Goal: Transaction & Acquisition: Purchase product/service

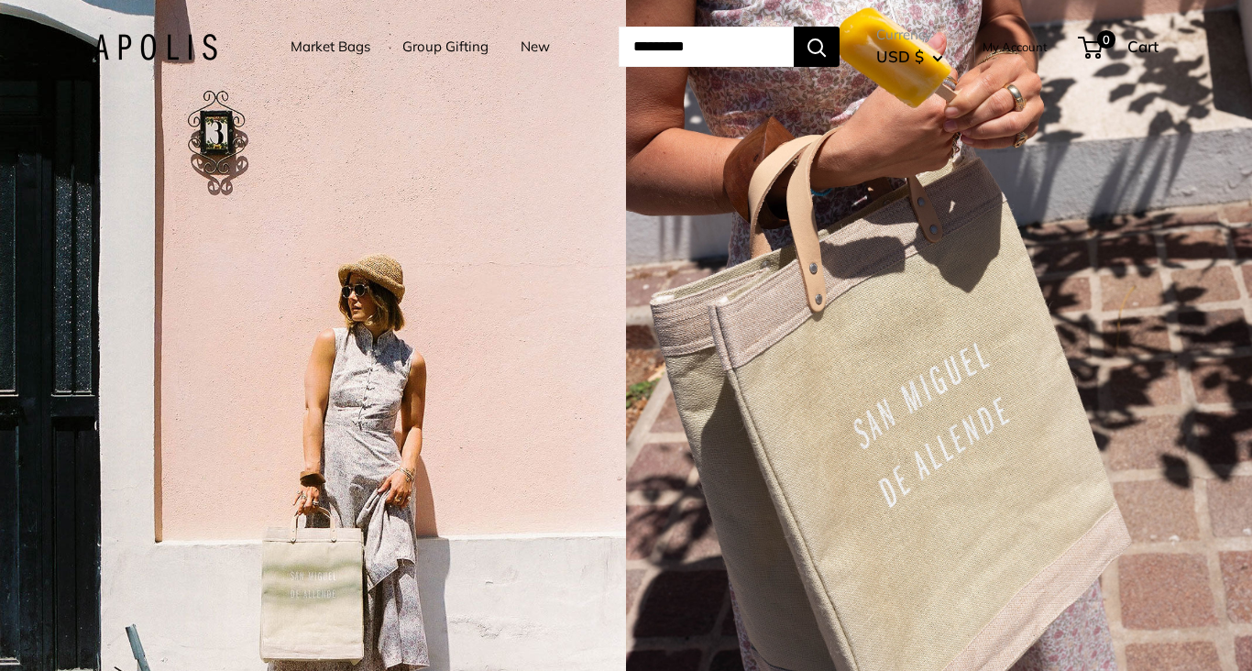
click at [331, 47] on link "Market Bags" at bounding box center [330, 47] width 80 height 26
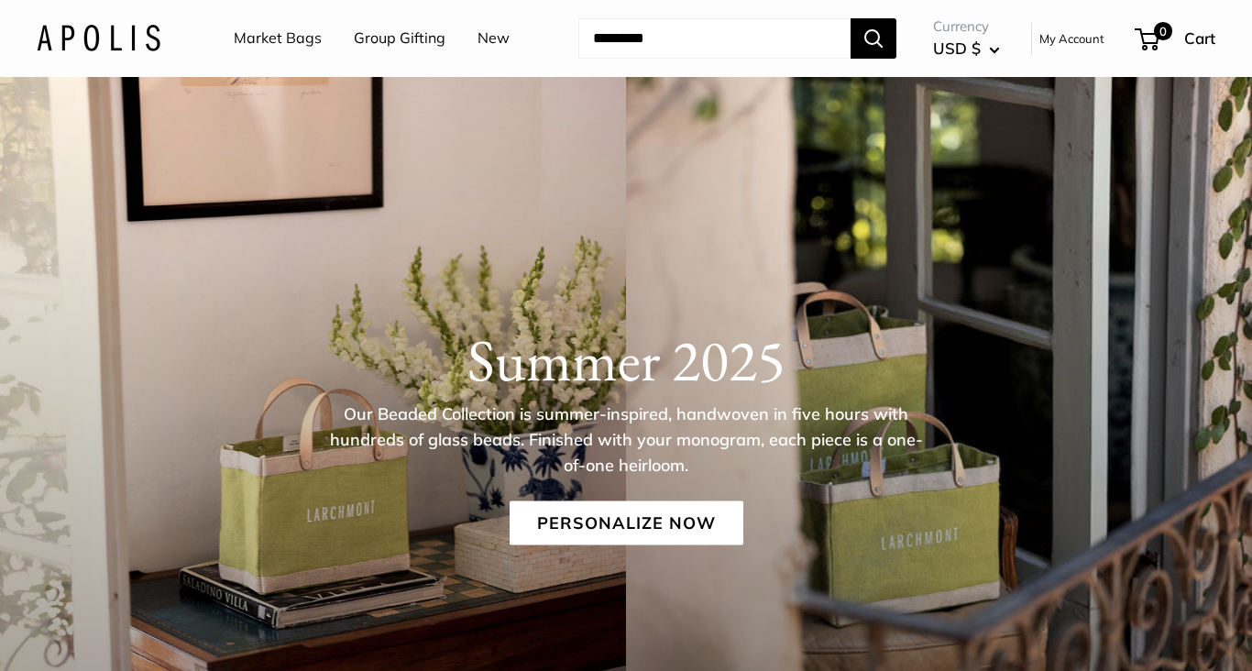
click at [276, 37] on link "Market Bags" at bounding box center [278, 38] width 88 height 27
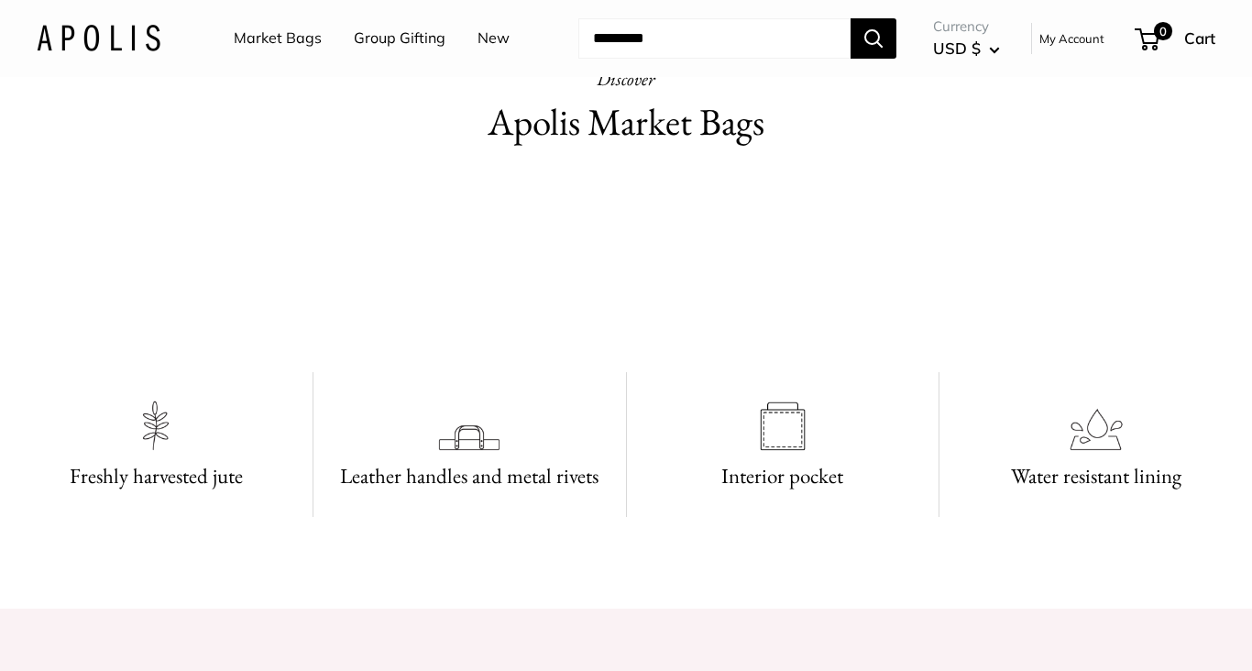
scroll to position [896, 0]
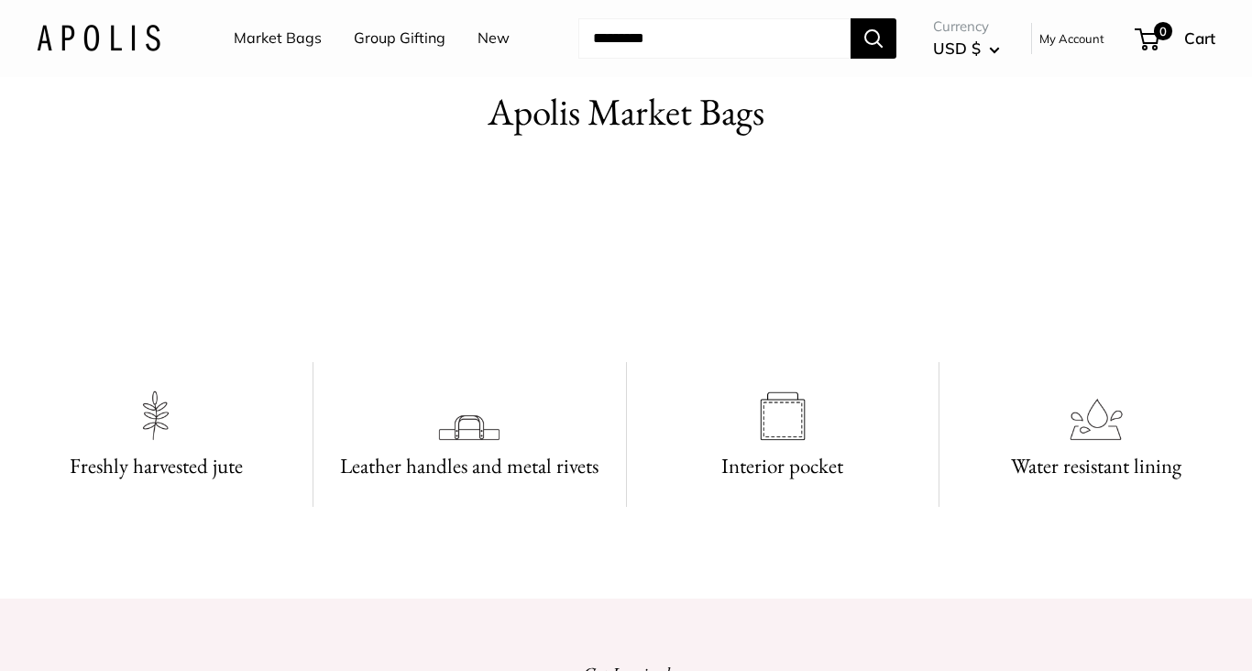
click at [643, 324] on video at bounding box center [625, 255] width 275 height 137
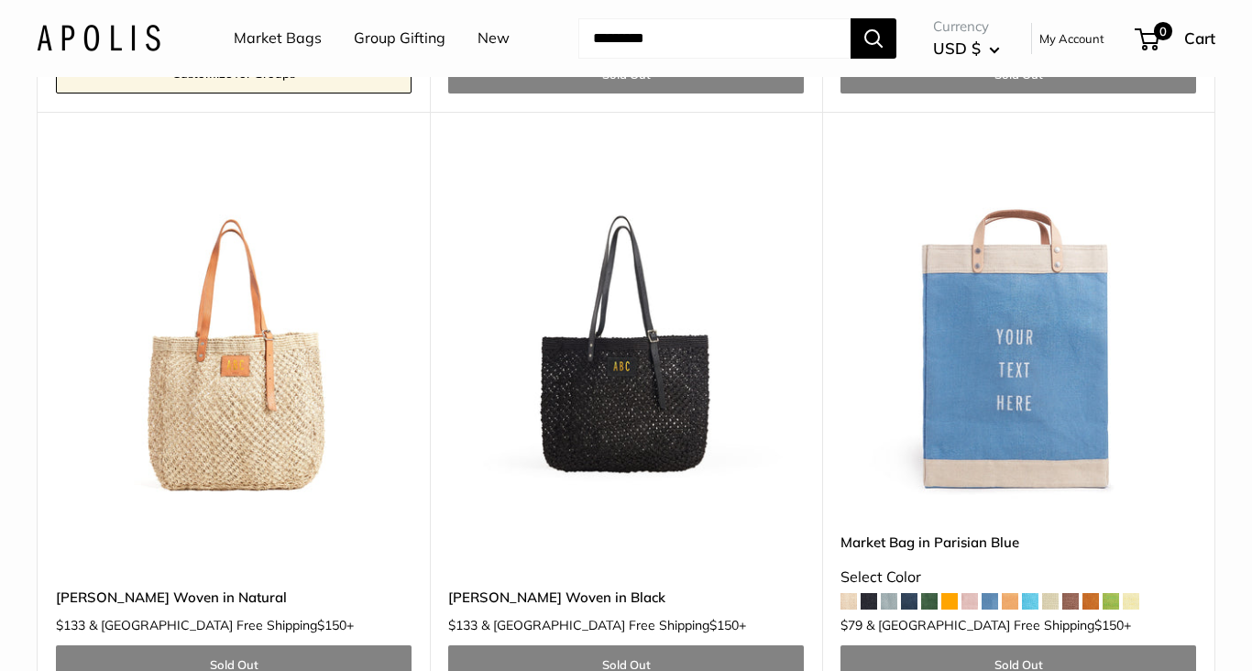
scroll to position [9786, 0]
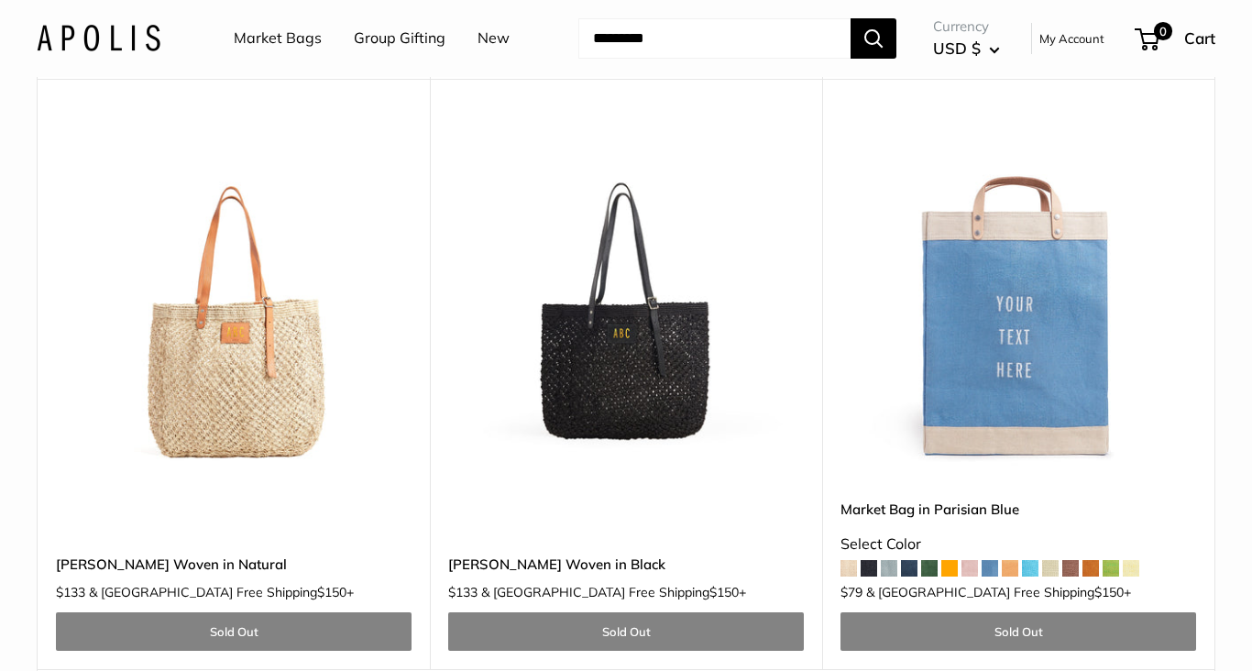
click at [0, 0] on img at bounding box center [0, 0] width 0 height 0
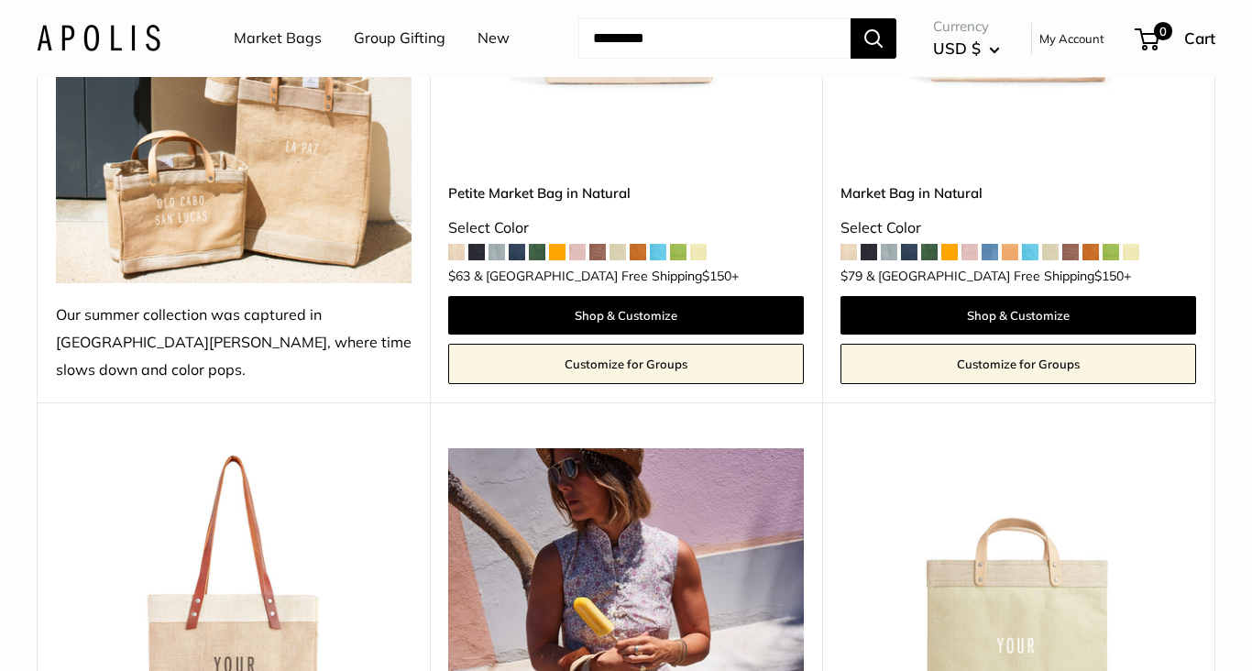
scroll to position [255, 0]
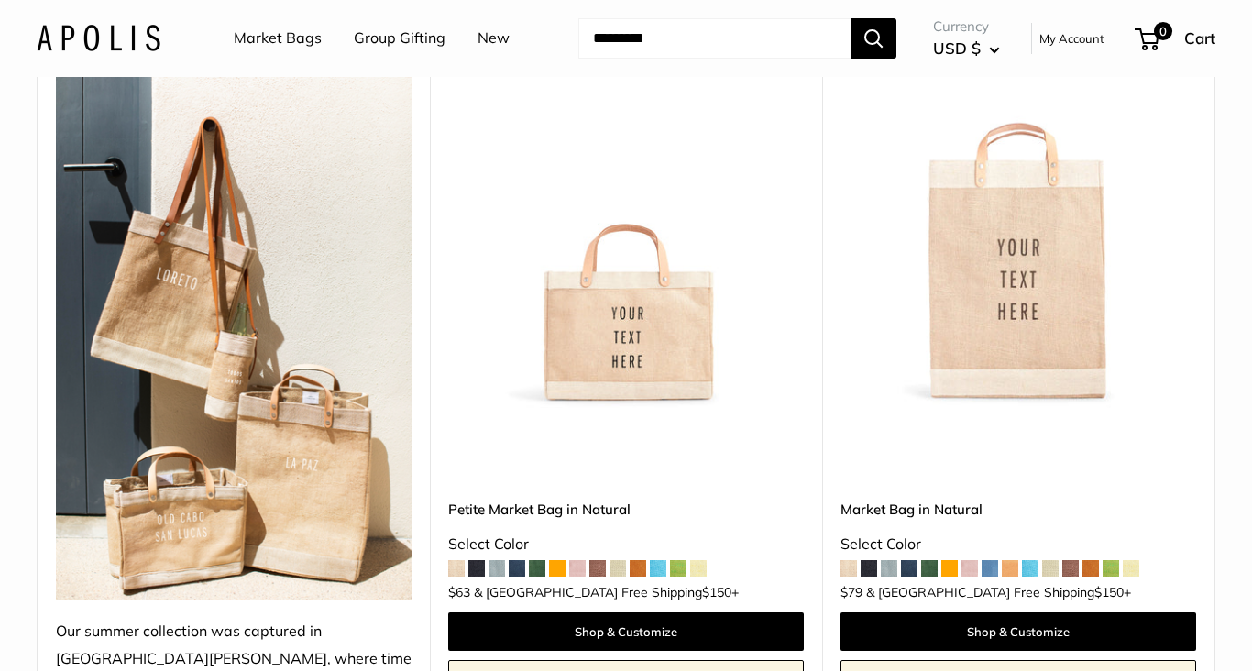
click at [0, 0] on img at bounding box center [0, 0] width 0 height 0
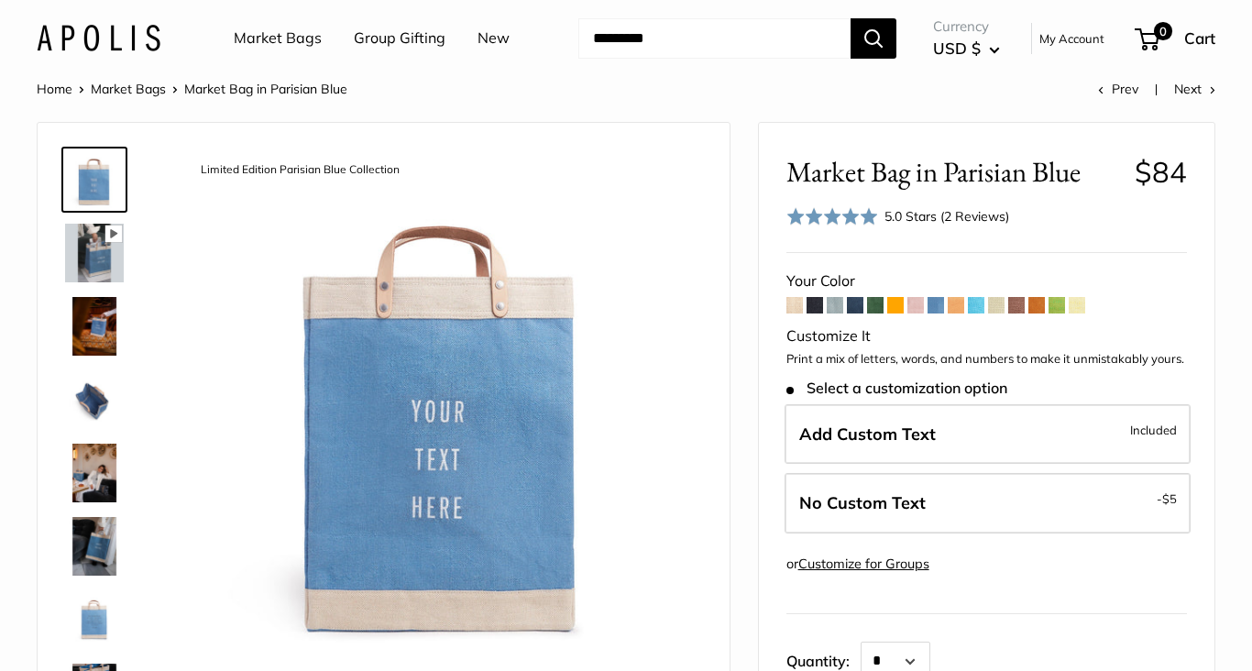
click at [816, 310] on span at bounding box center [814, 305] width 16 height 16
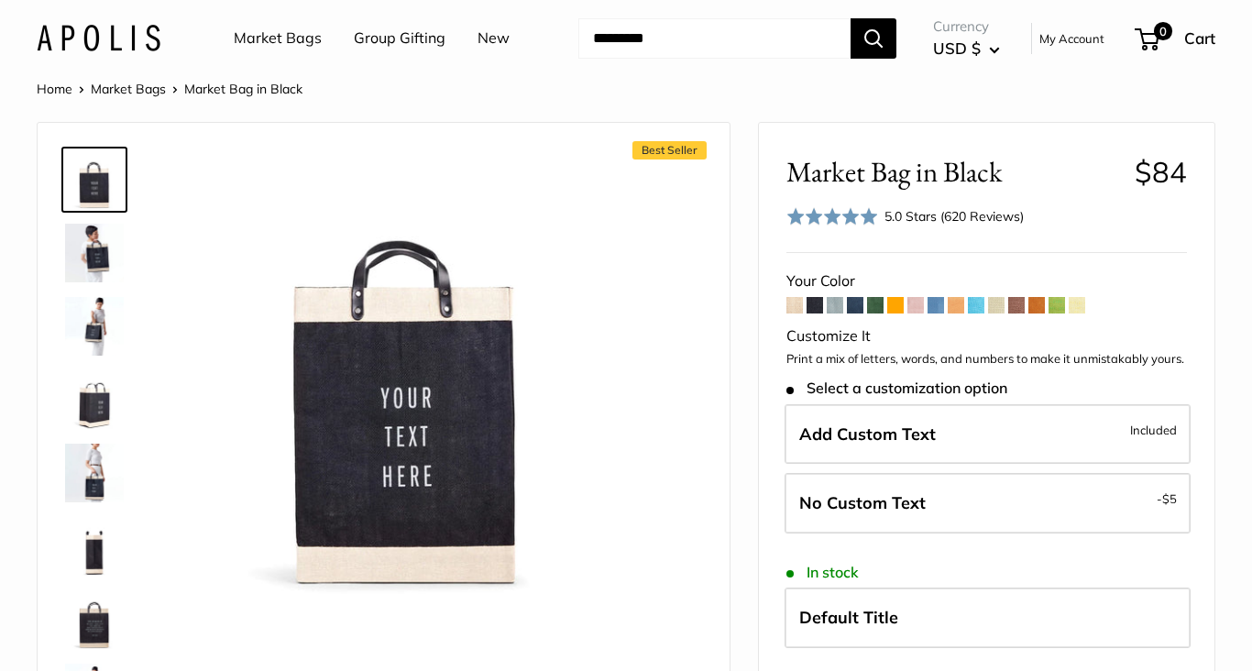
click at [853, 310] on span at bounding box center [855, 305] width 16 height 16
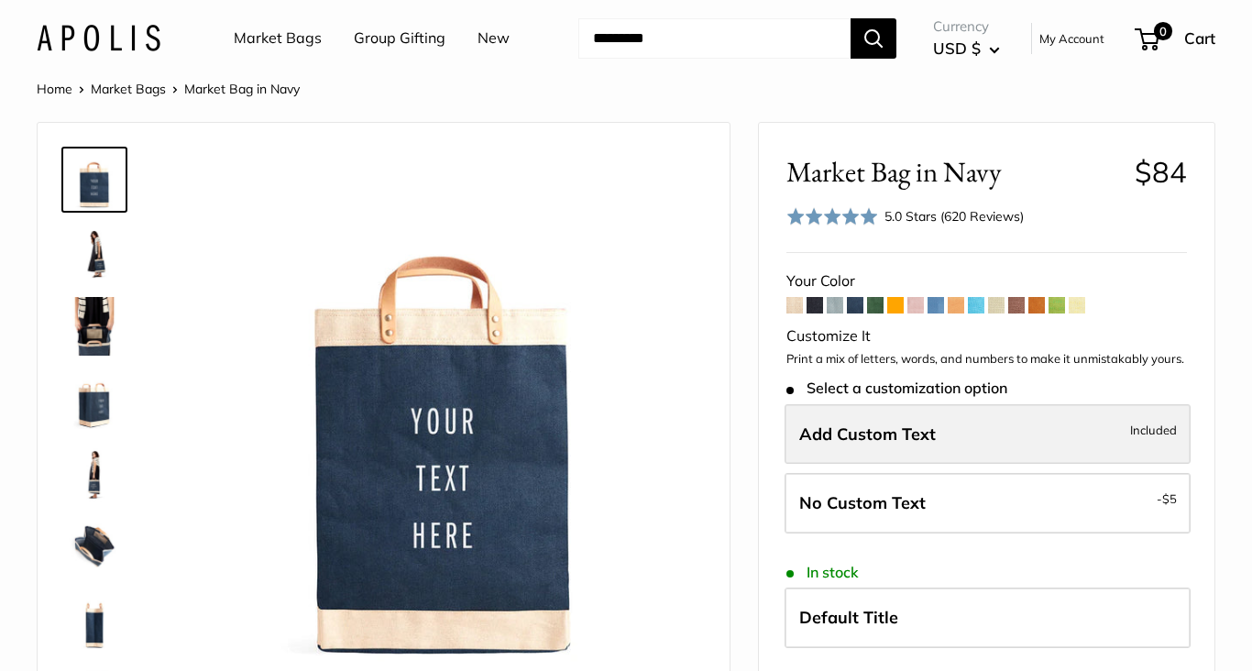
click at [877, 434] on span "Add Custom Text" at bounding box center [867, 433] width 137 height 21
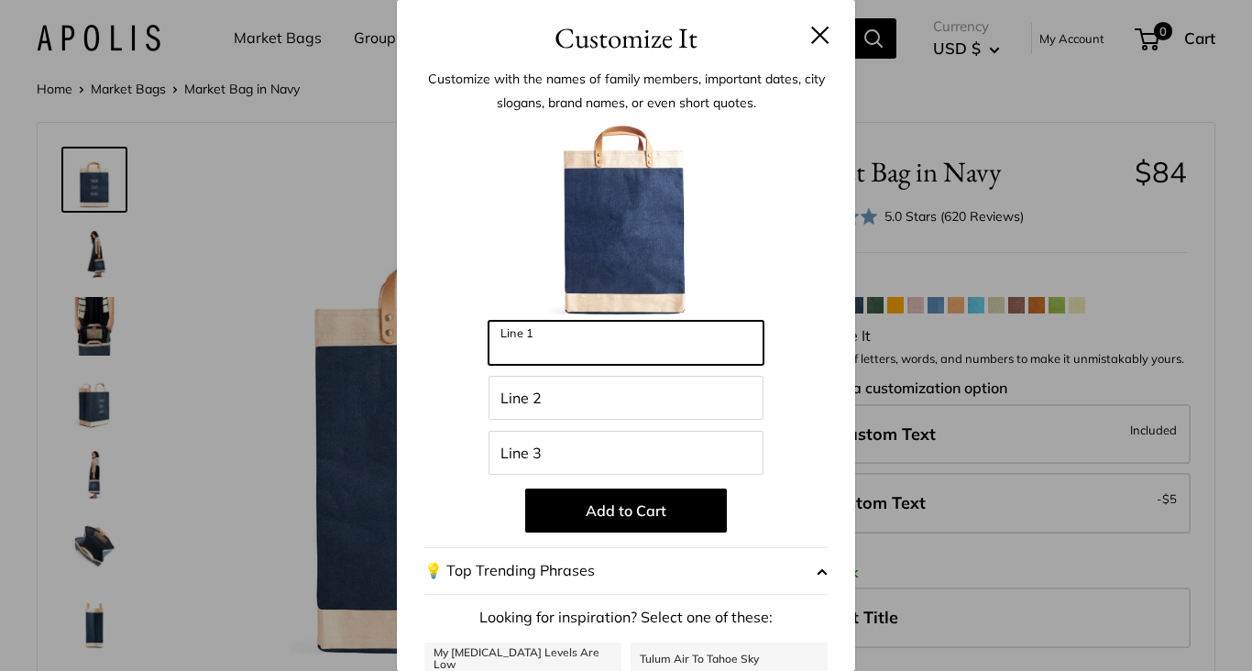
click at [519, 351] on input "Line 1" at bounding box center [625, 343] width 275 height 44
type input "********"
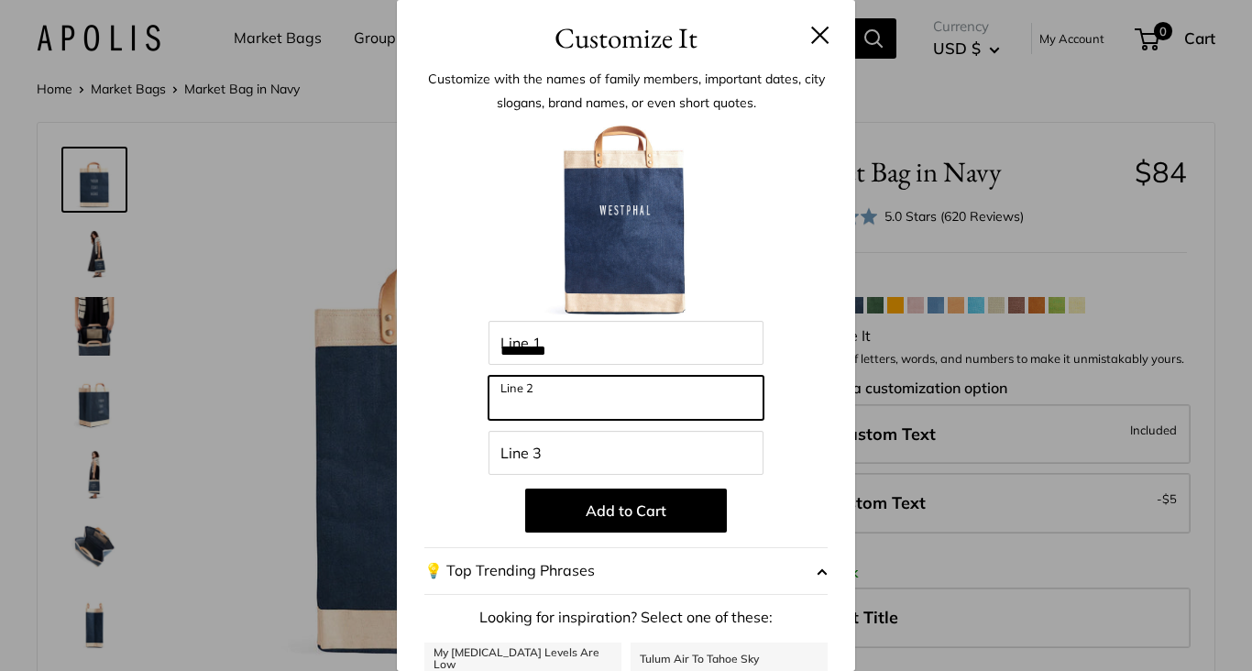
click at [524, 401] on input "Line 2" at bounding box center [625, 398] width 275 height 44
type input "*********"
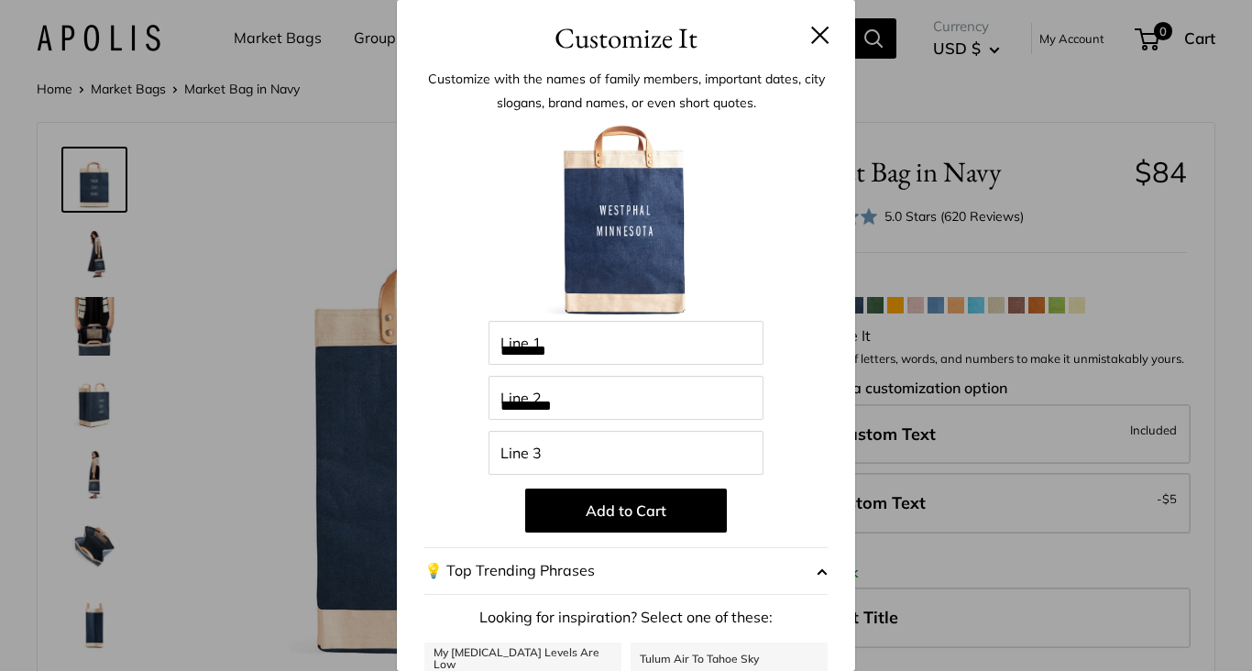
click at [815, 38] on button at bounding box center [820, 35] width 18 height 18
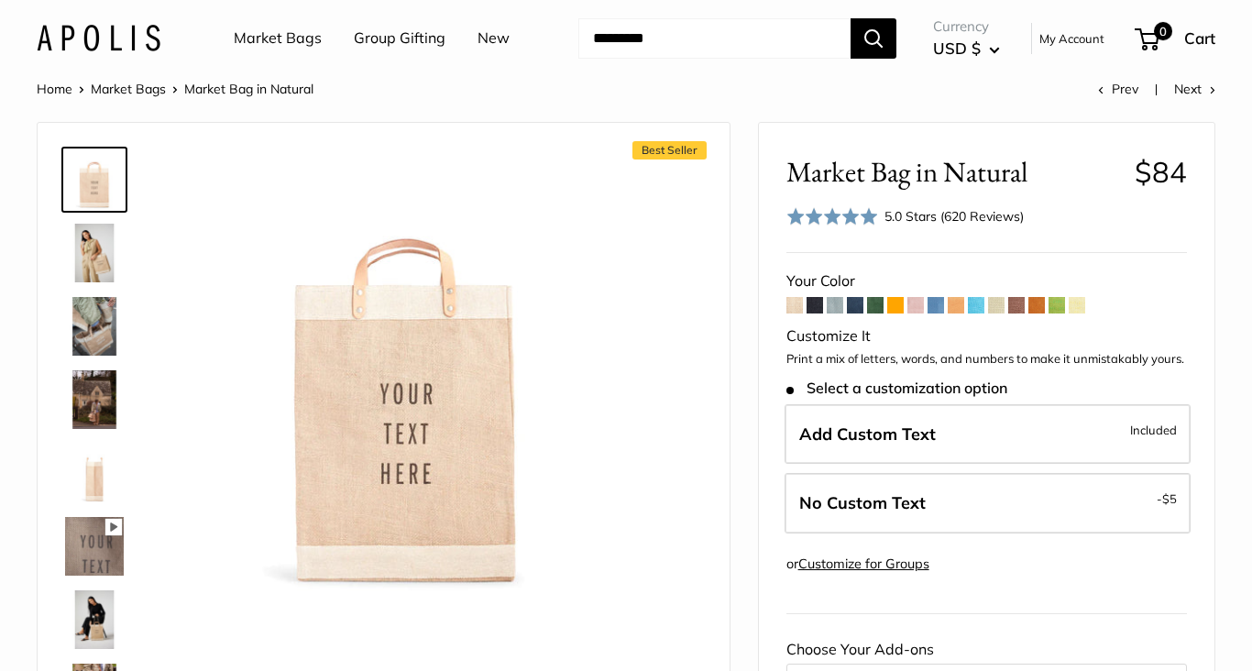
click at [874, 313] on span at bounding box center [875, 305] width 16 height 16
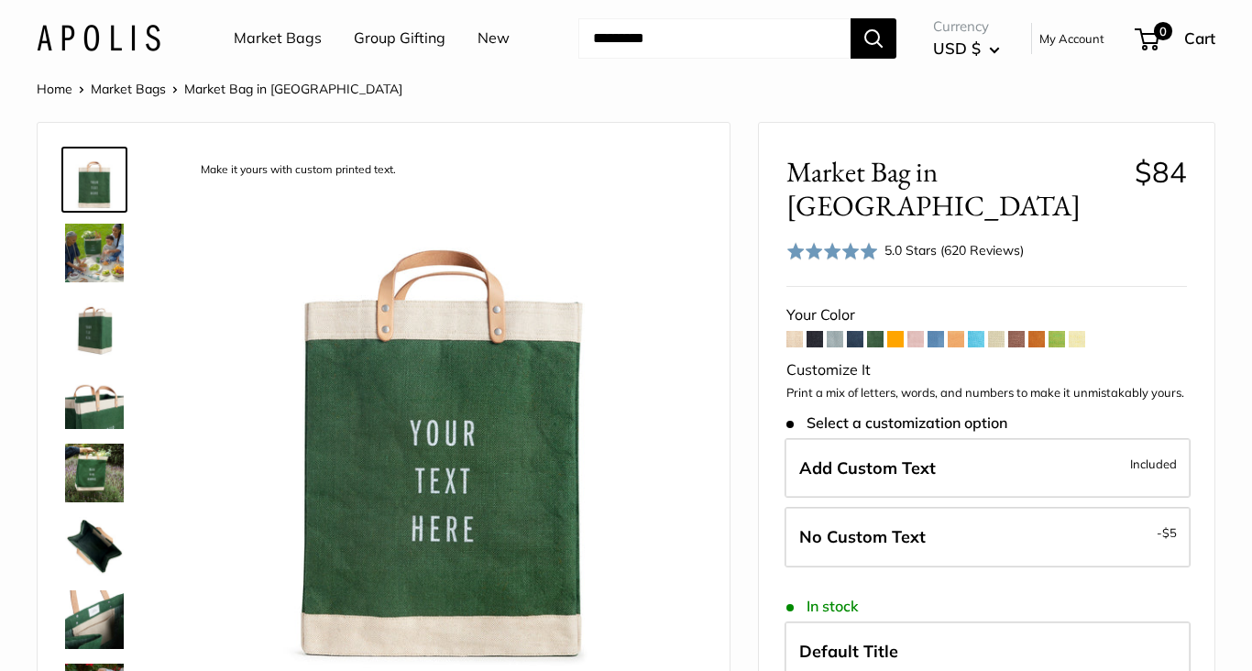
click at [857, 331] on span at bounding box center [855, 339] width 16 height 16
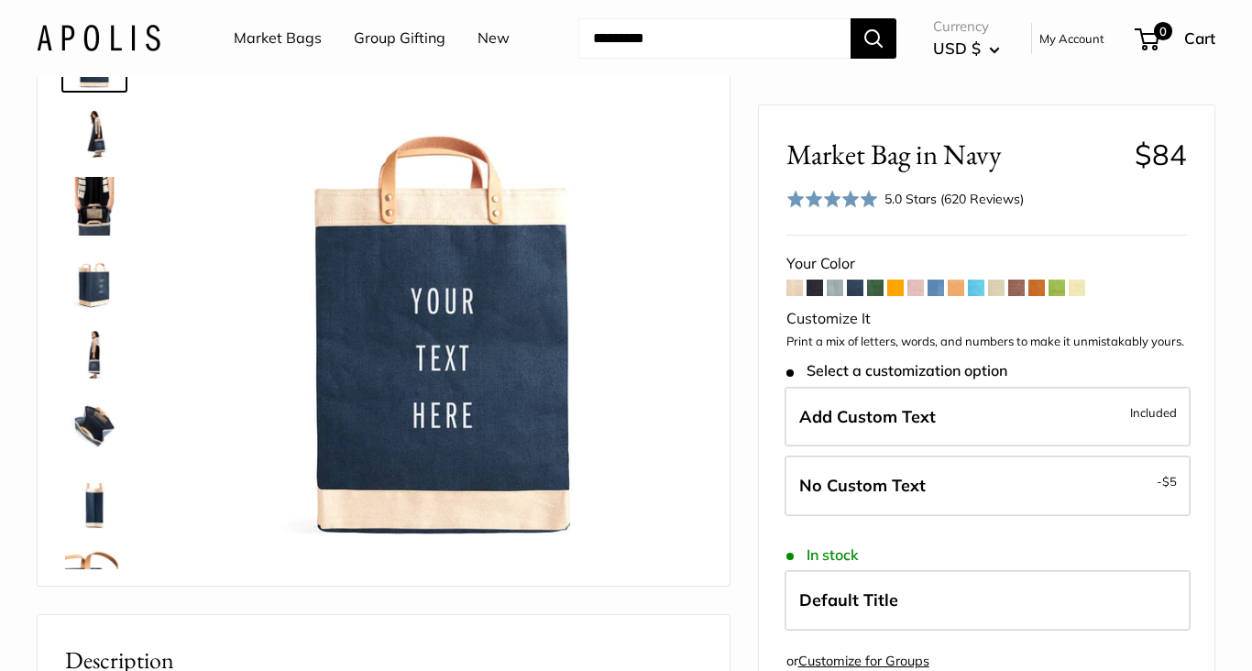
scroll to position [121, 0]
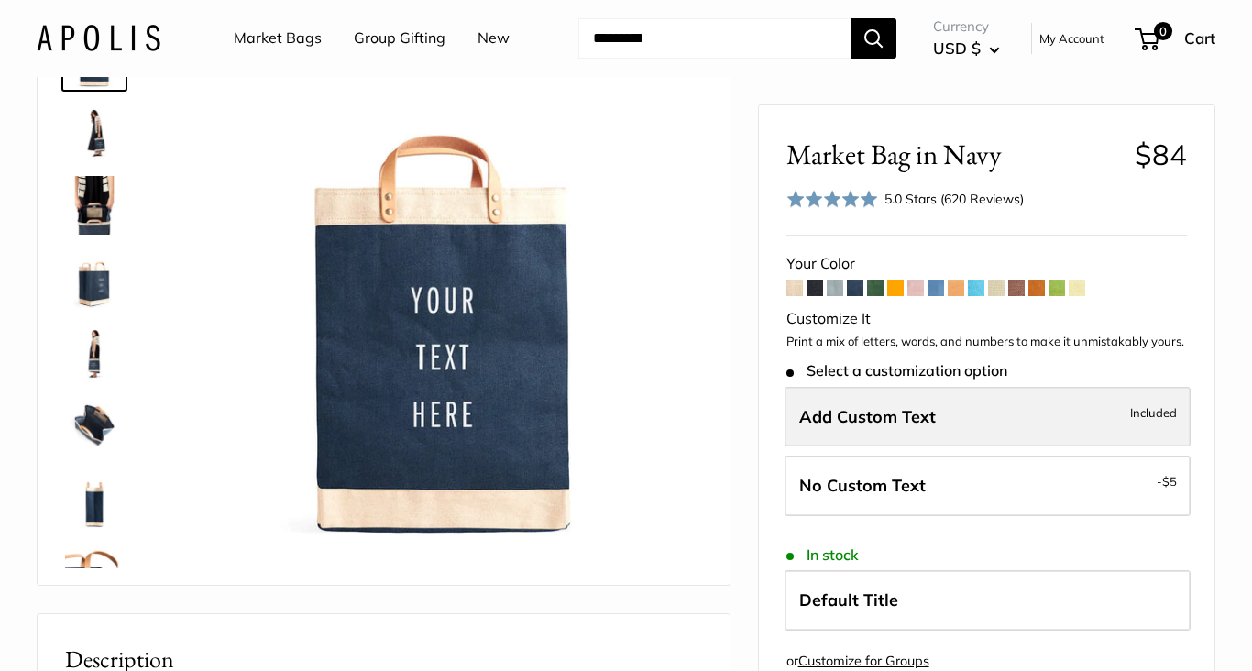
click at [914, 408] on span "Add Custom Text" at bounding box center [867, 415] width 137 height 21
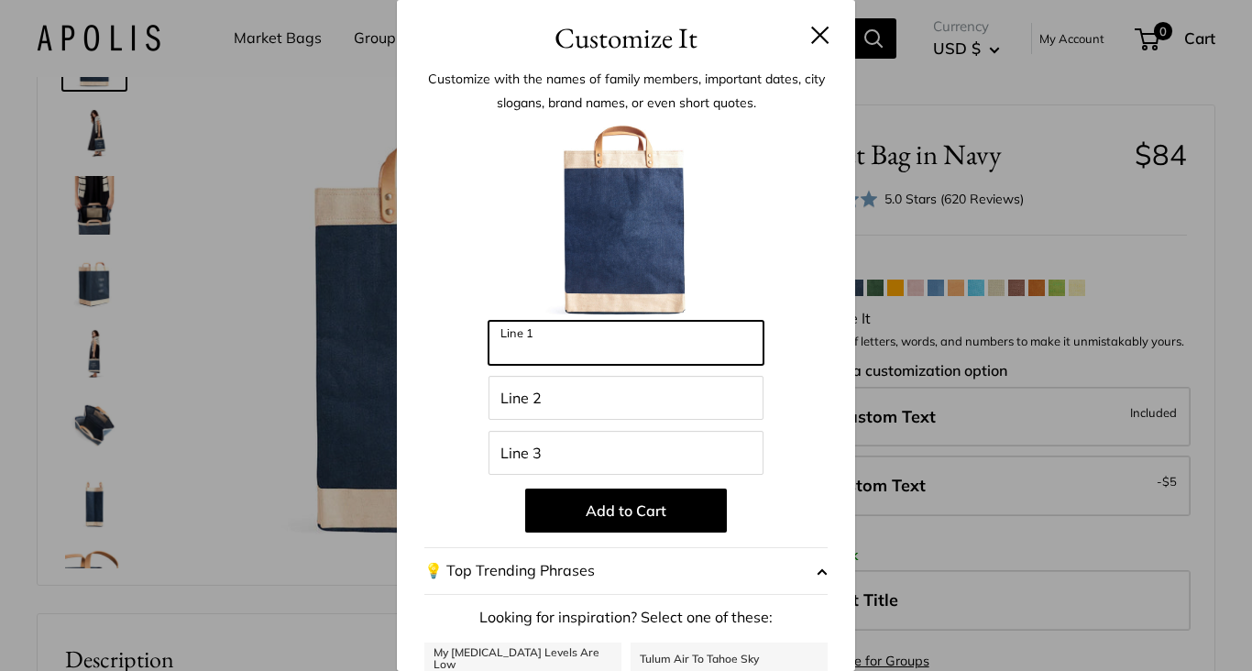
click at [609, 342] on input "Line 1" at bounding box center [625, 343] width 275 height 44
type input "********"
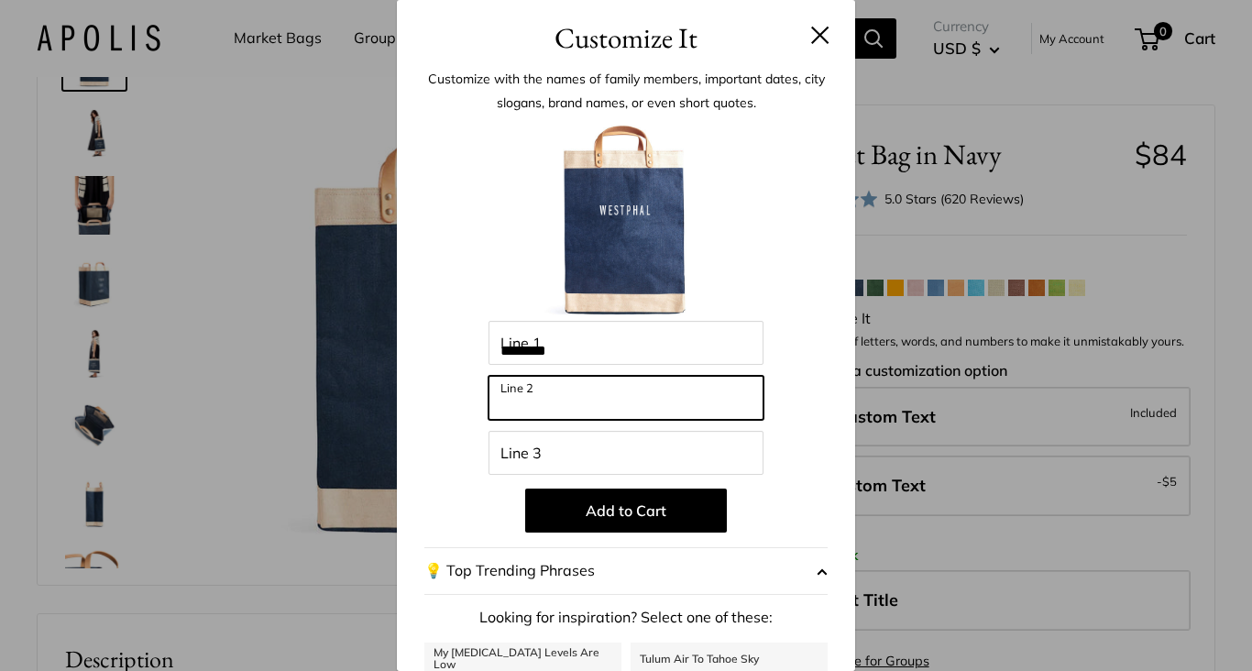
click at [541, 407] on input "Line 2" at bounding box center [625, 398] width 275 height 44
type input "*"
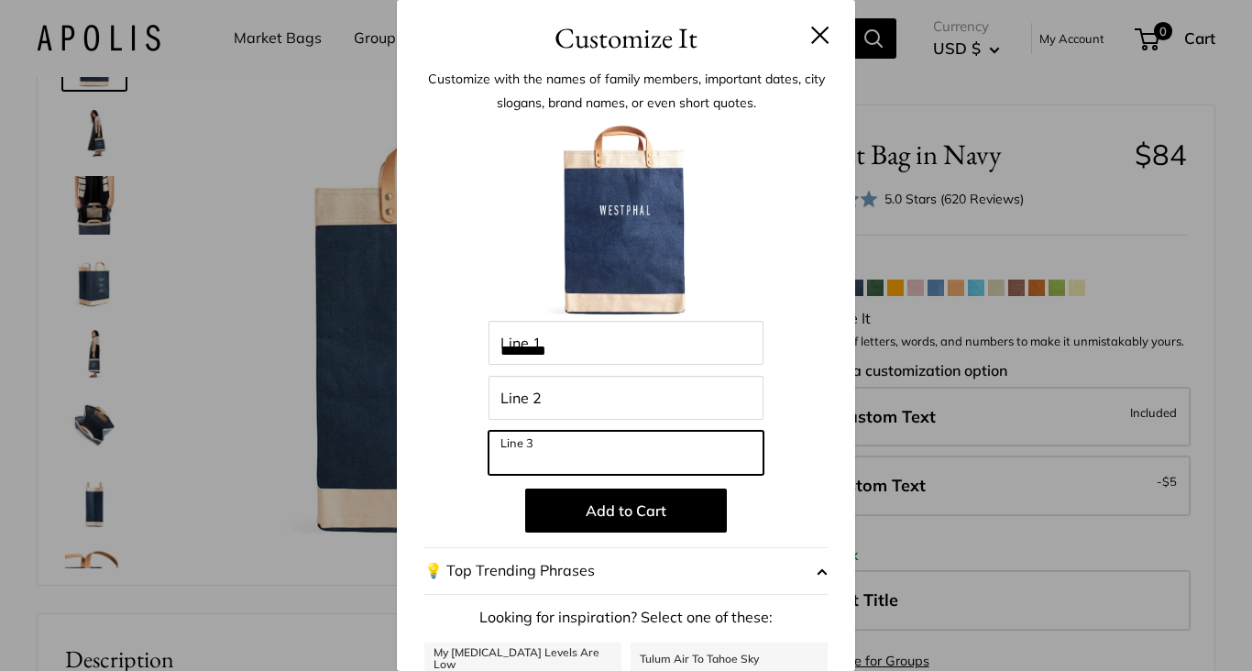
click at [514, 451] on input "Line 3" at bounding box center [625, 453] width 275 height 44
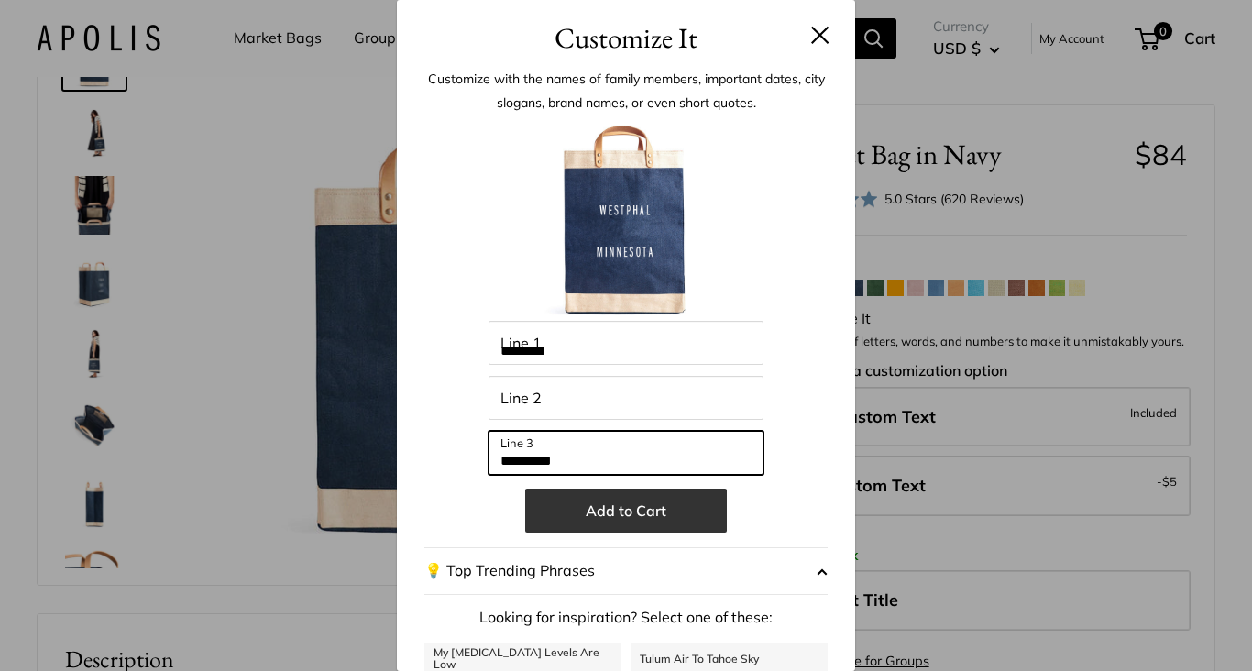
type input "*********"
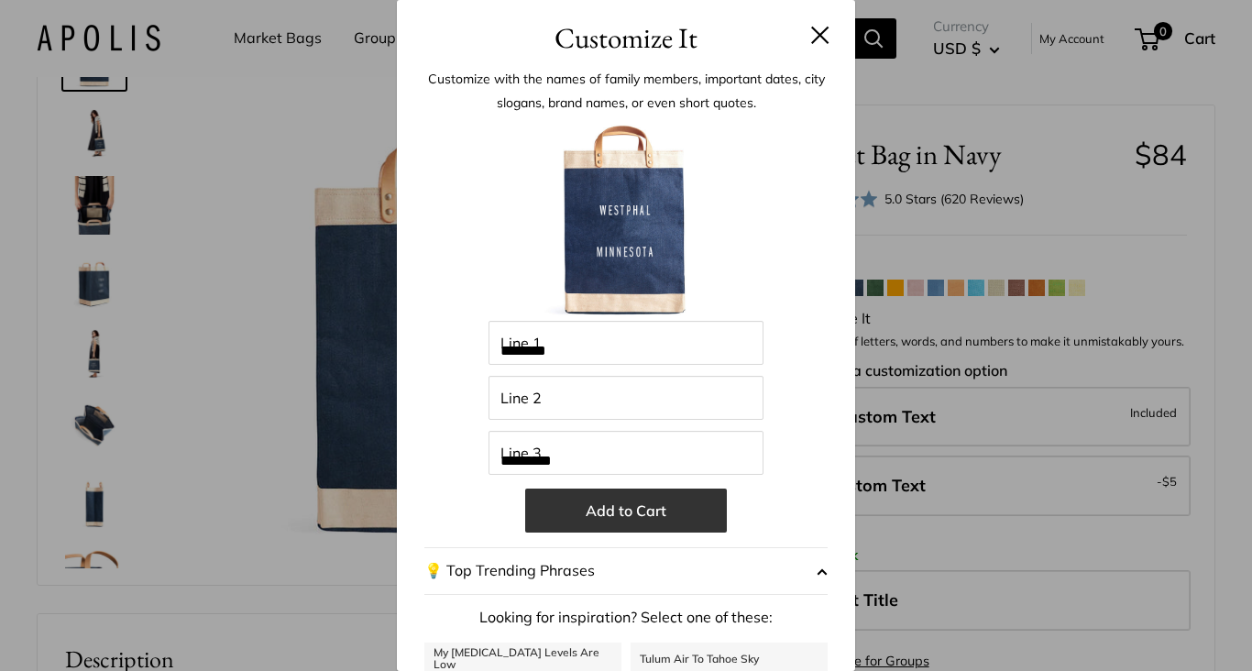
click at [643, 509] on button "Add to Cart" at bounding box center [626, 510] width 202 height 44
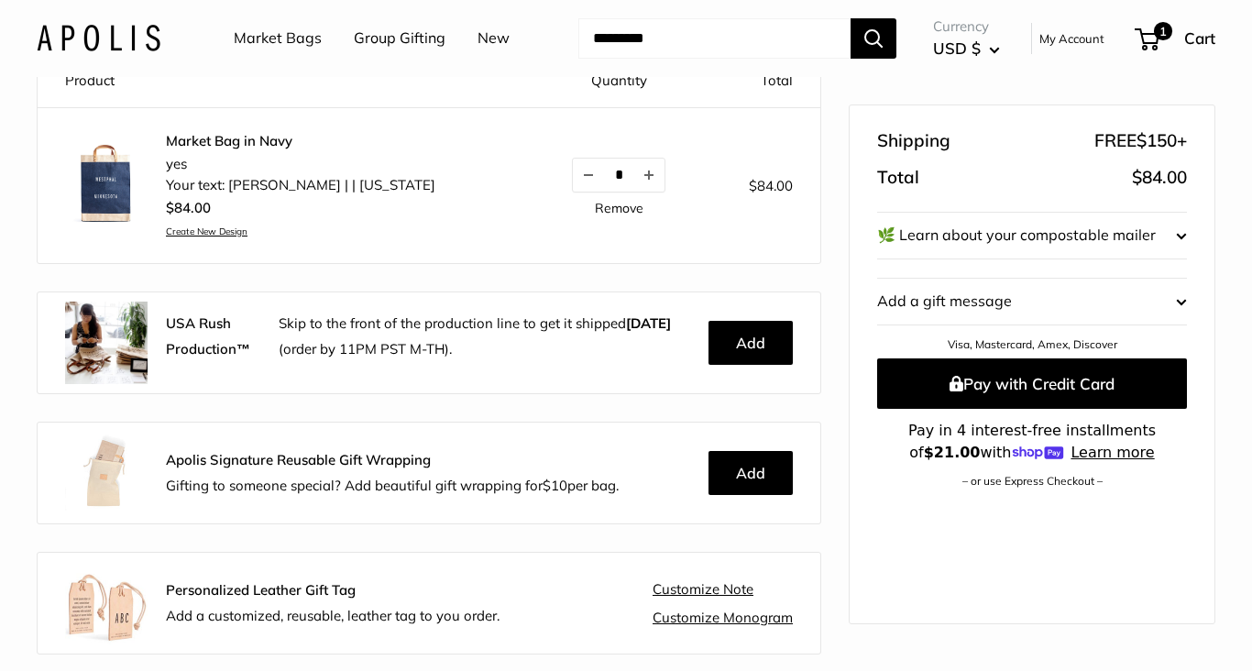
scroll to position [115, 0]
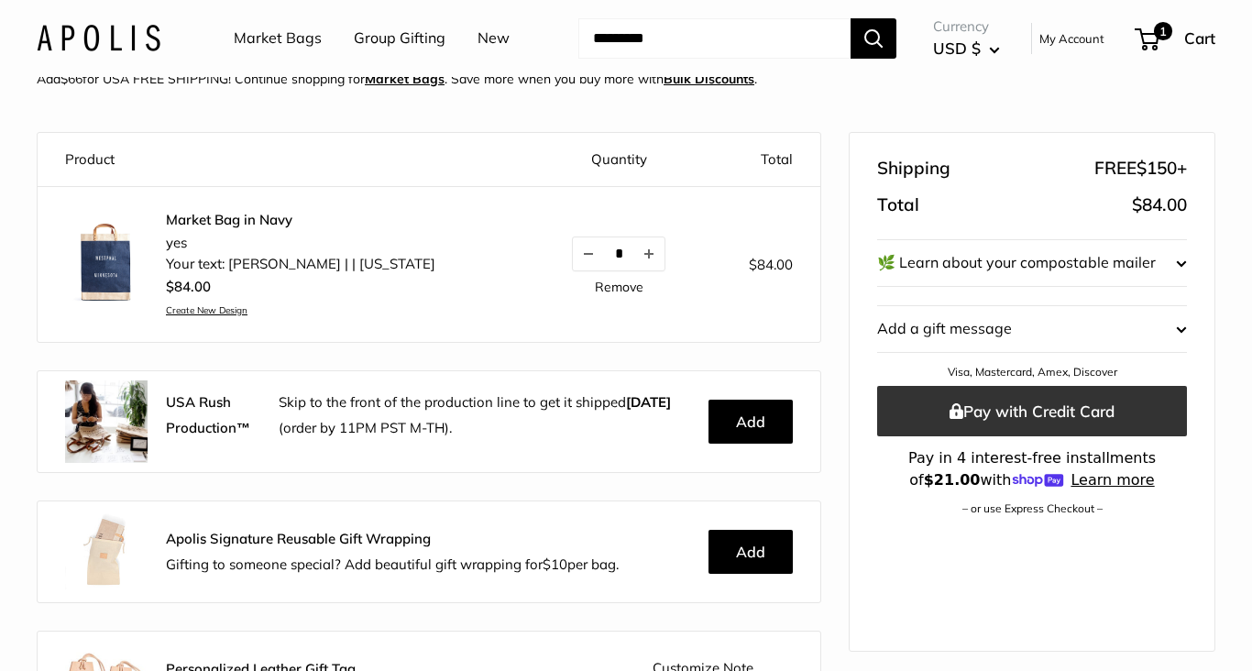
click at [1024, 405] on button "Pay with Credit Card" at bounding box center [1032, 411] width 310 height 50
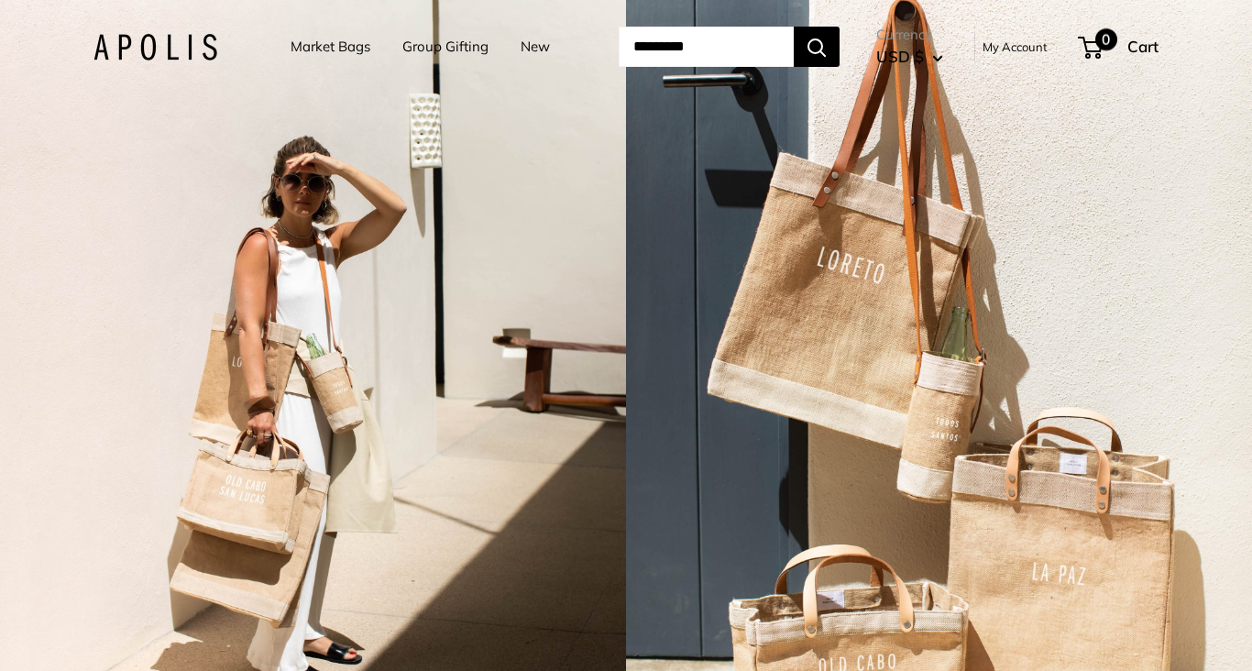
click at [1107, 45] on span "0" at bounding box center [1106, 39] width 22 height 22
